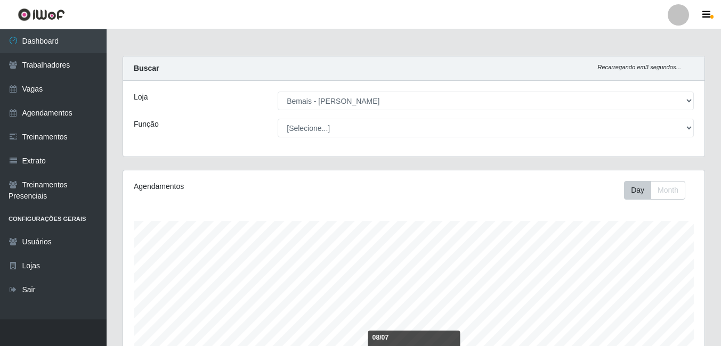
select select "230"
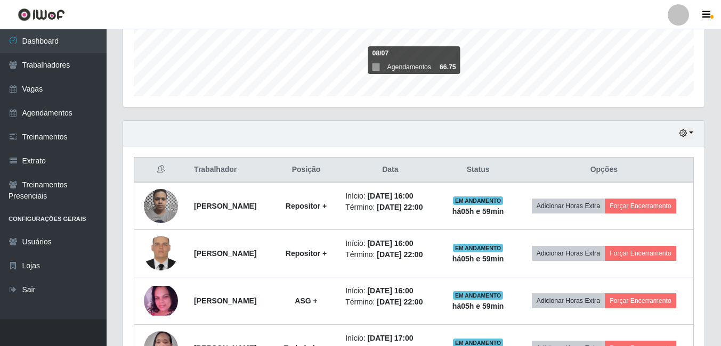
scroll to position [338, 0]
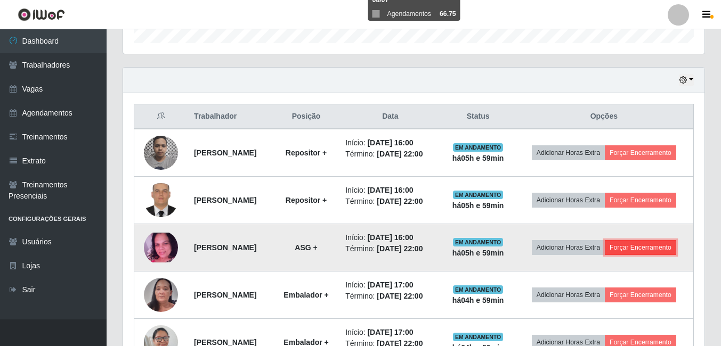
click at [663, 244] on button "Forçar Encerramento" at bounding box center [640, 247] width 71 height 15
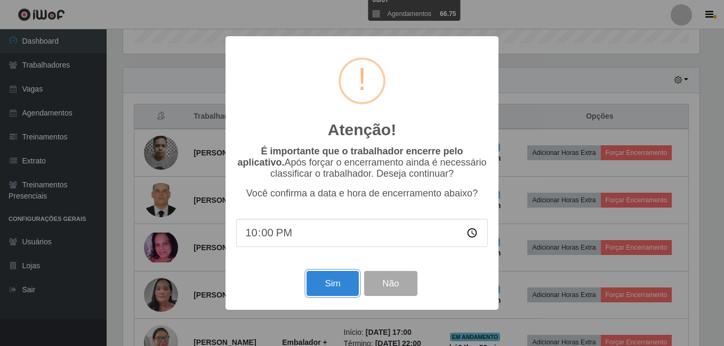
click at [346, 296] on button "Sim" at bounding box center [332, 283] width 52 height 25
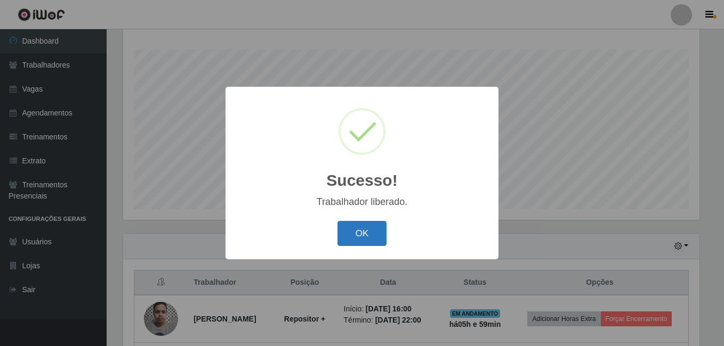
click at [362, 244] on button "OK" at bounding box center [362, 233] width 50 height 25
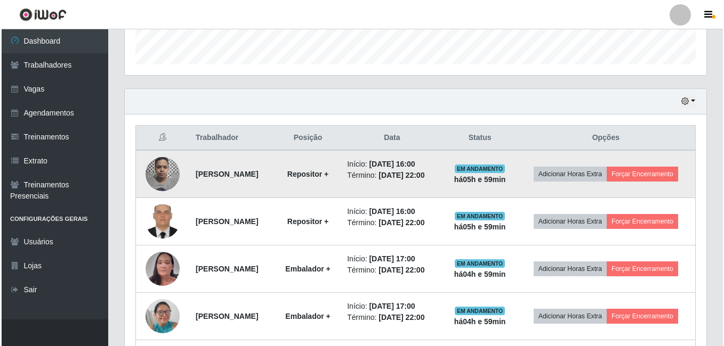
scroll to position [331, 0]
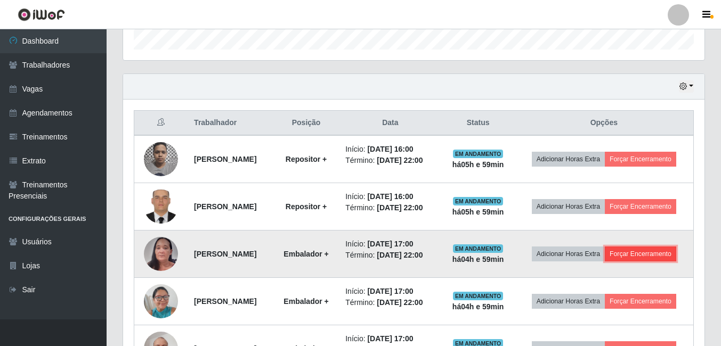
click at [635, 257] on button "Forçar Encerramento" at bounding box center [640, 254] width 71 height 15
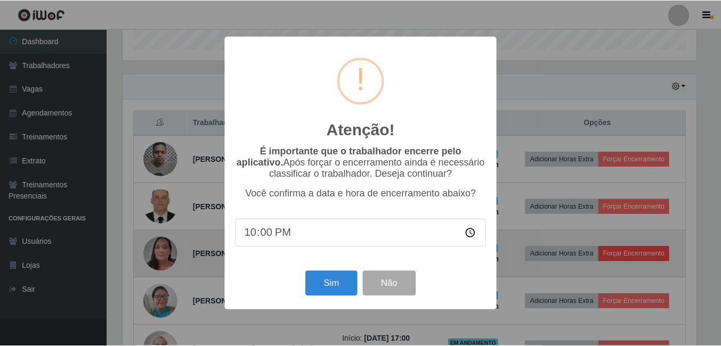
scroll to position [221, 576]
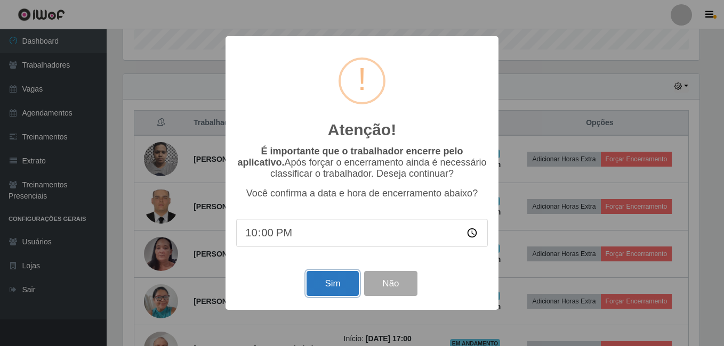
click at [333, 283] on button "Sim" at bounding box center [332, 283] width 52 height 25
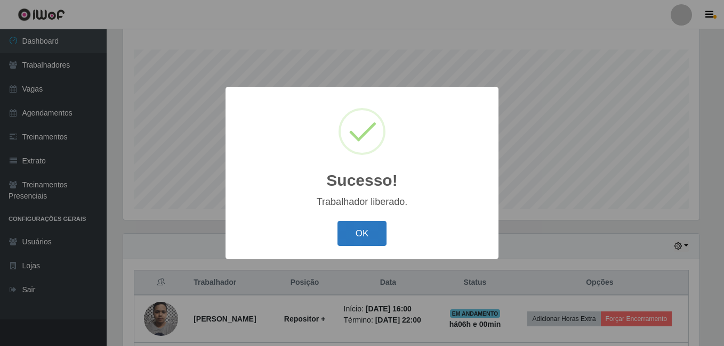
click at [361, 229] on button "OK" at bounding box center [362, 233] width 50 height 25
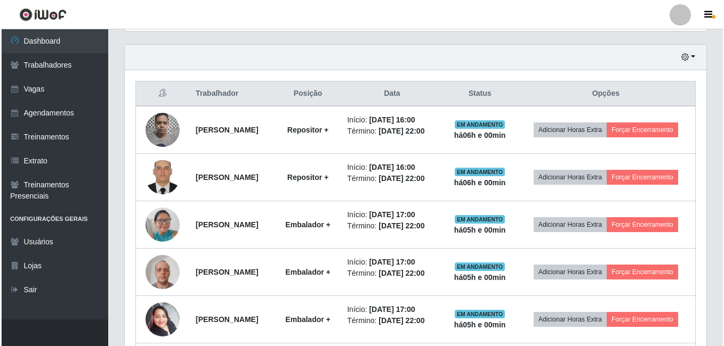
scroll to position [385, 0]
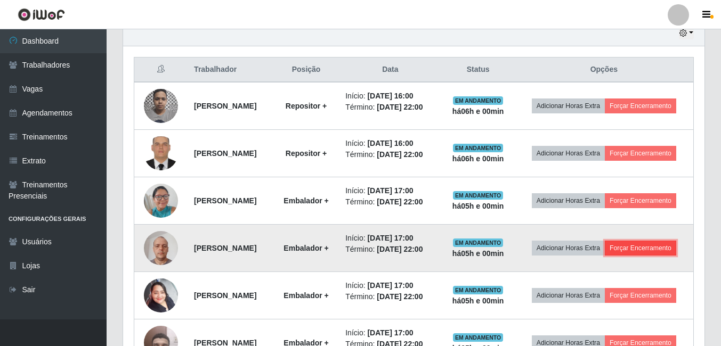
click at [639, 241] on button "Forçar Encerramento" at bounding box center [640, 248] width 71 height 15
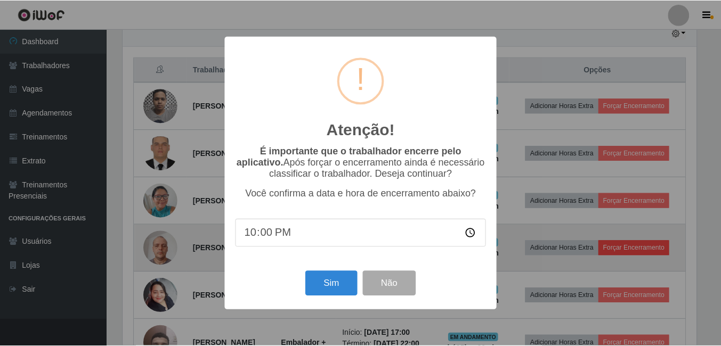
scroll to position [221, 576]
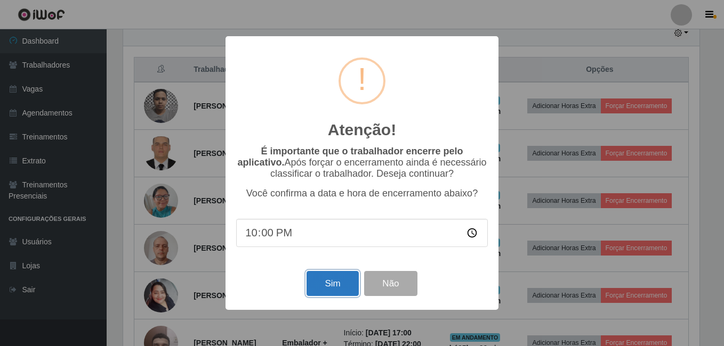
click at [338, 283] on button "Sim" at bounding box center [332, 283] width 52 height 25
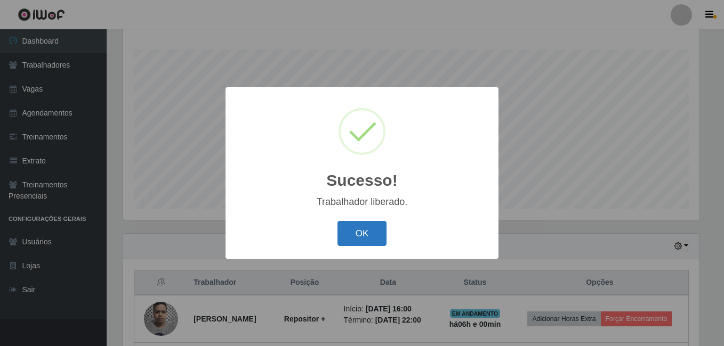
click at [364, 233] on button "OK" at bounding box center [362, 233] width 50 height 25
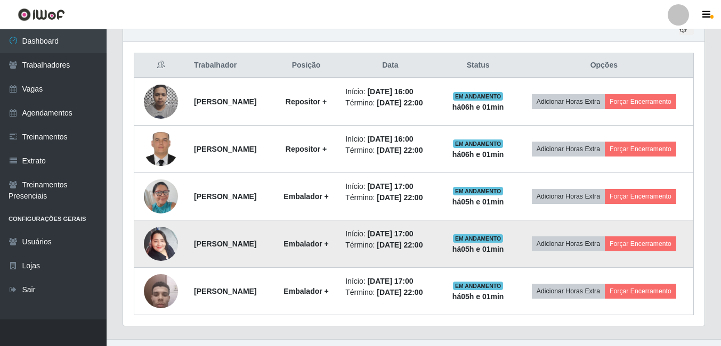
scroll to position [409, 0]
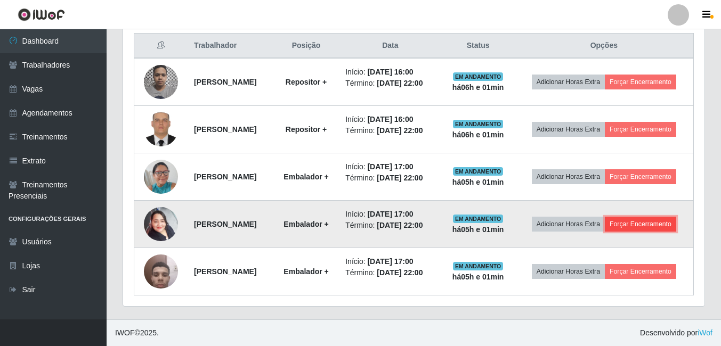
click at [654, 227] on button "Forçar Encerramento" at bounding box center [640, 224] width 71 height 15
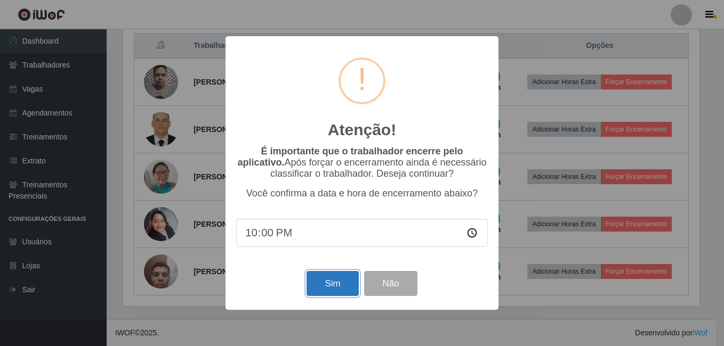
click at [323, 291] on button "Sim" at bounding box center [332, 283] width 52 height 25
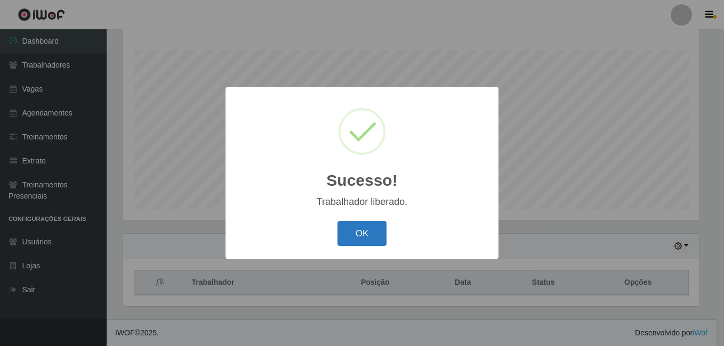
click at [352, 234] on button "OK" at bounding box center [362, 233] width 50 height 25
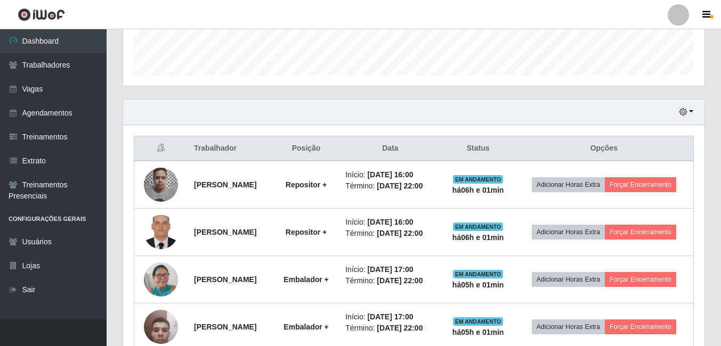
scroll to position [361, 0]
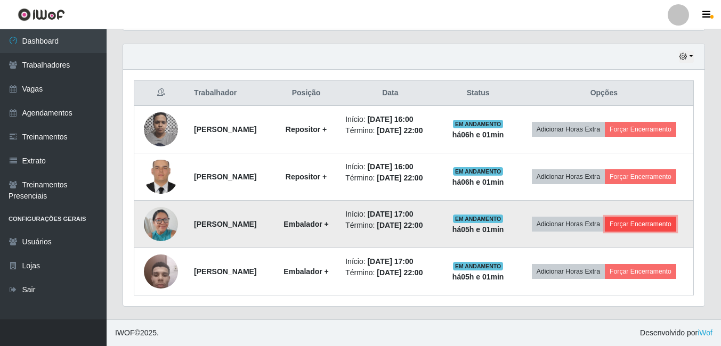
click at [669, 224] on button "Forçar Encerramento" at bounding box center [640, 224] width 71 height 15
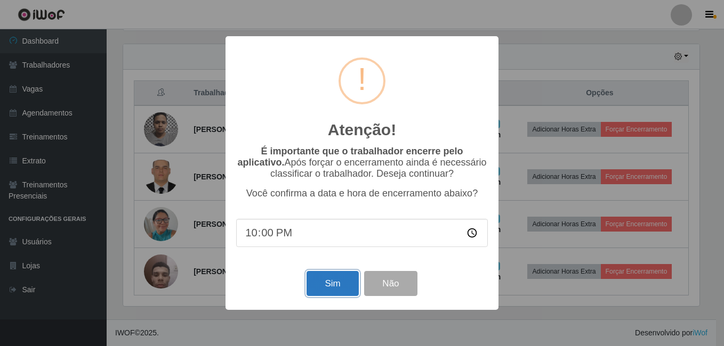
click at [315, 292] on button "Sim" at bounding box center [332, 283] width 52 height 25
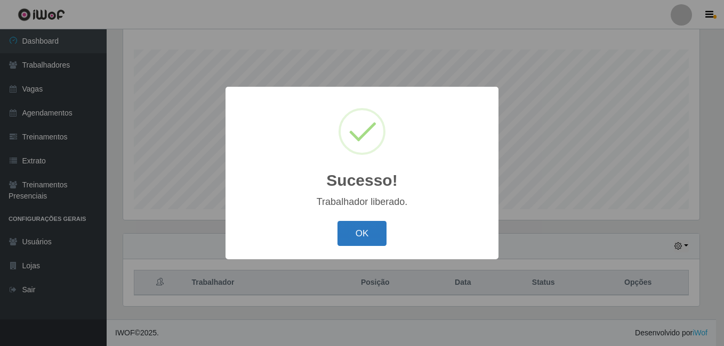
click at [361, 234] on button "OK" at bounding box center [362, 233] width 50 height 25
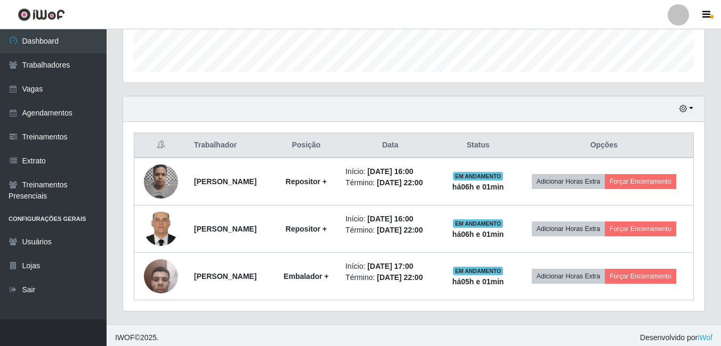
scroll to position [314, 0]
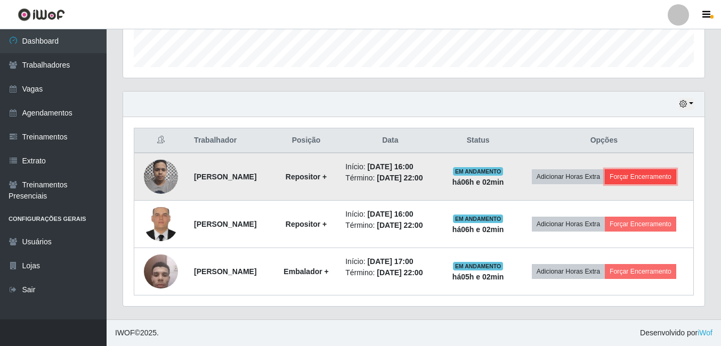
click at [639, 180] on button "Forçar Encerramento" at bounding box center [640, 176] width 71 height 15
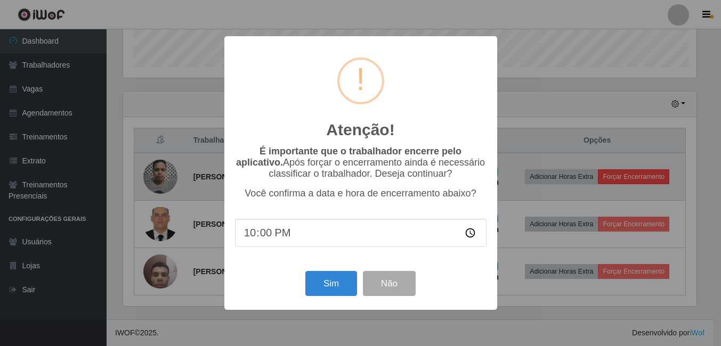
scroll to position [221, 576]
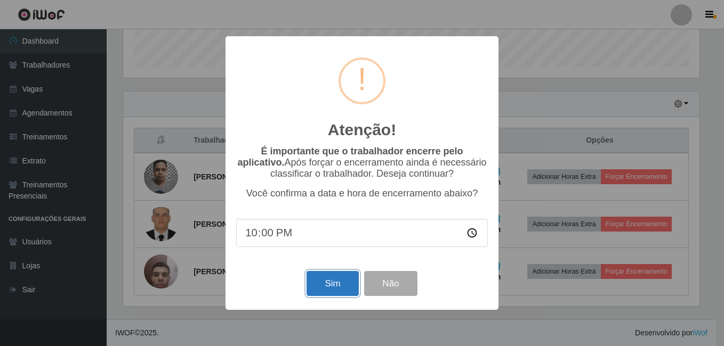
click at [333, 283] on button "Sim" at bounding box center [332, 283] width 52 height 25
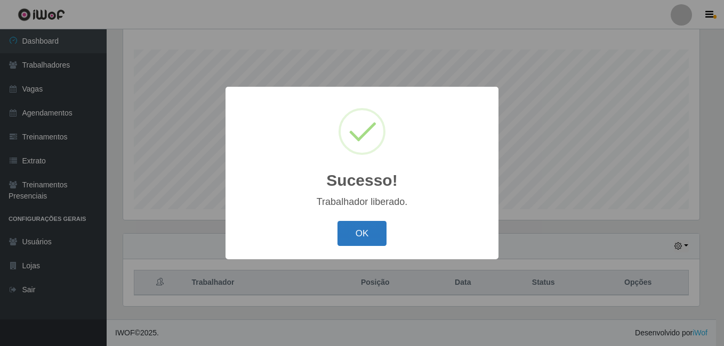
click at [372, 239] on button "OK" at bounding box center [362, 233] width 50 height 25
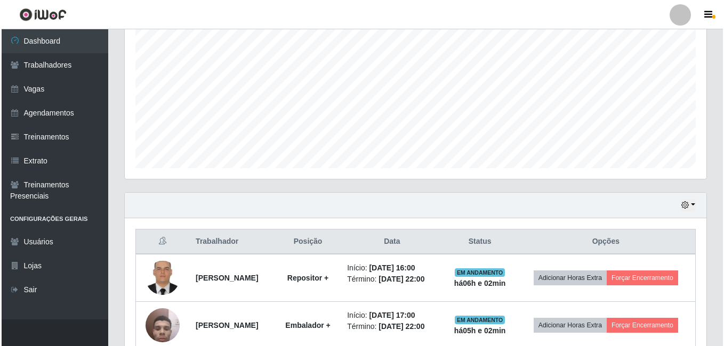
scroll to position [266, 0]
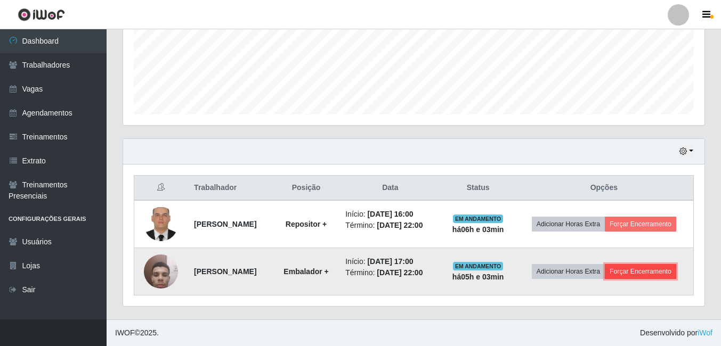
click at [644, 270] on button "Forçar Encerramento" at bounding box center [640, 271] width 71 height 15
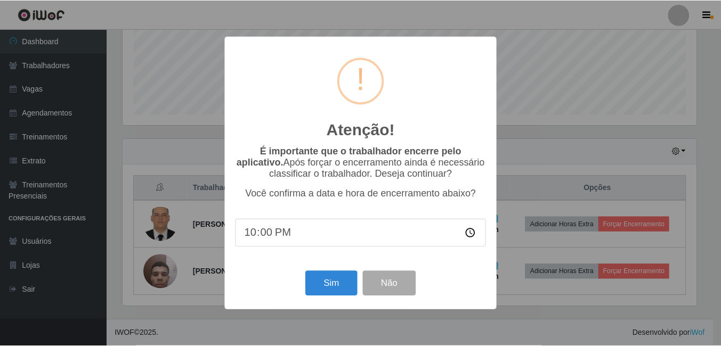
scroll to position [221, 576]
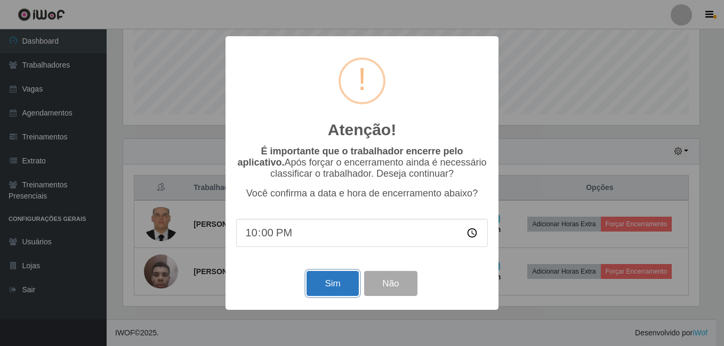
click at [340, 278] on button "Sim" at bounding box center [332, 283] width 52 height 25
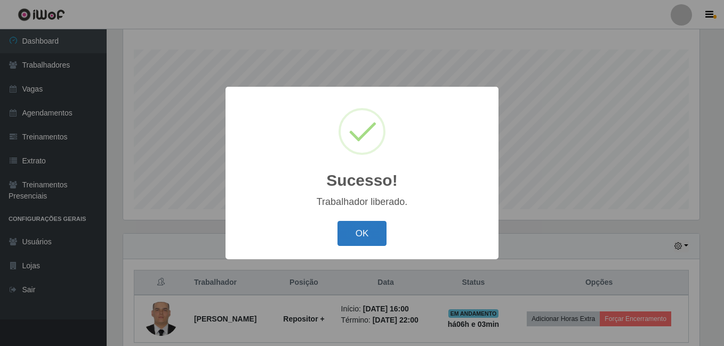
click at [358, 237] on button "OK" at bounding box center [362, 233] width 50 height 25
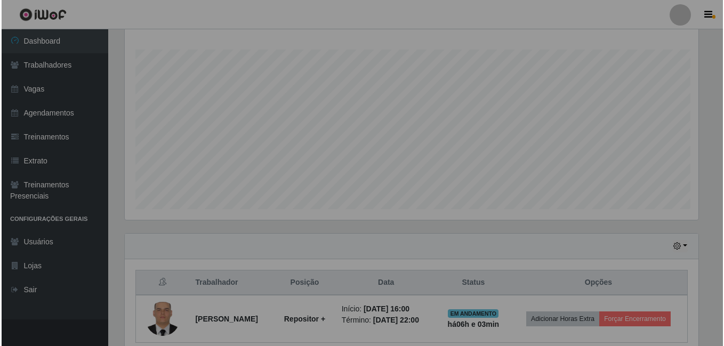
scroll to position [221, 581]
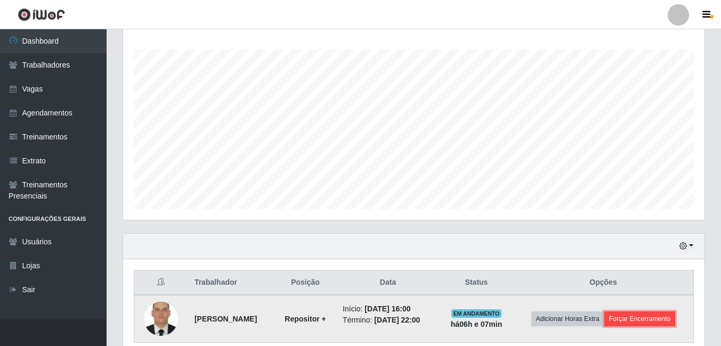
click at [634, 316] on button "Forçar Encerramento" at bounding box center [639, 319] width 71 height 15
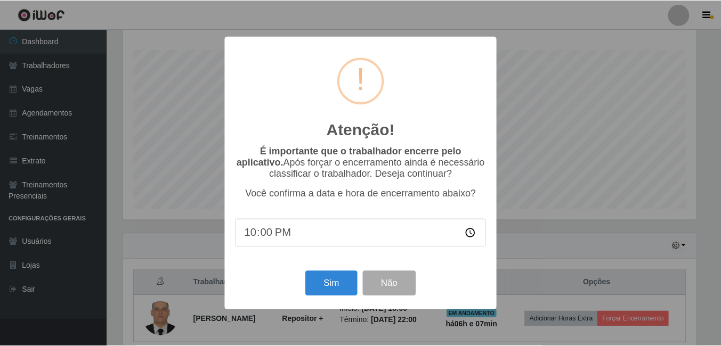
scroll to position [221, 576]
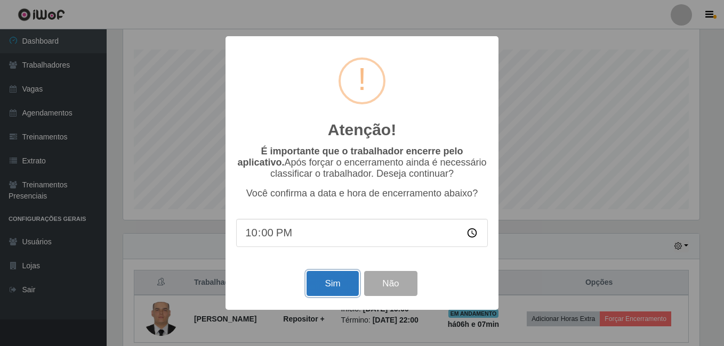
click at [320, 279] on button "Sim" at bounding box center [332, 283] width 52 height 25
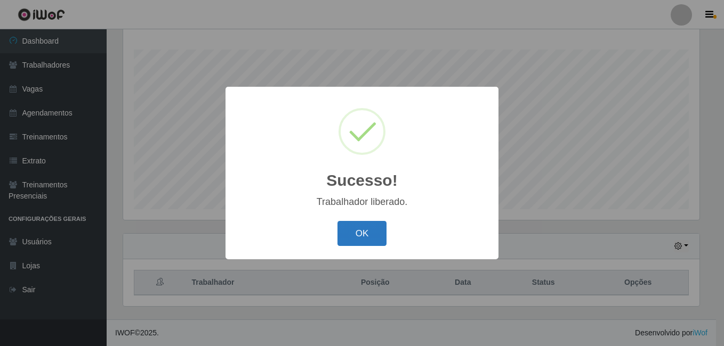
click at [348, 228] on button "OK" at bounding box center [362, 233] width 50 height 25
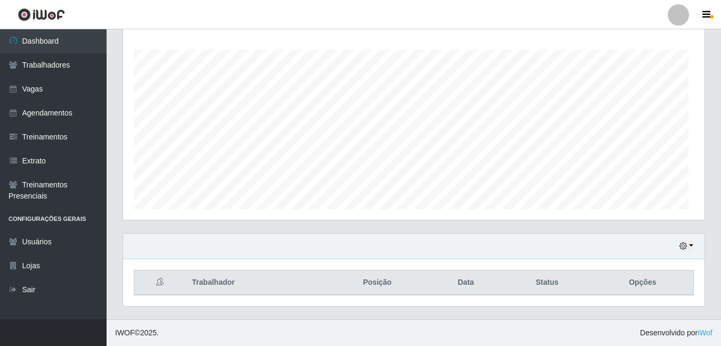
scroll to position [221, 581]
